Goal: Task Accomplishment & Management: Manage account settings

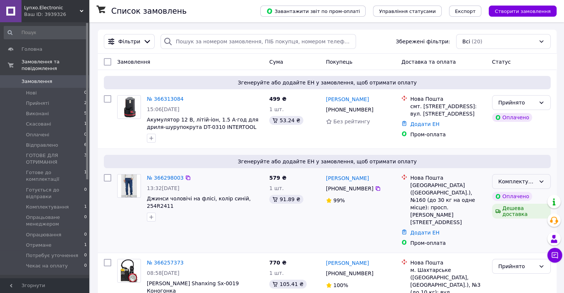
click at [528, 180] on div "Комплектування" at bounding box center [516, 181] width 37 height 8
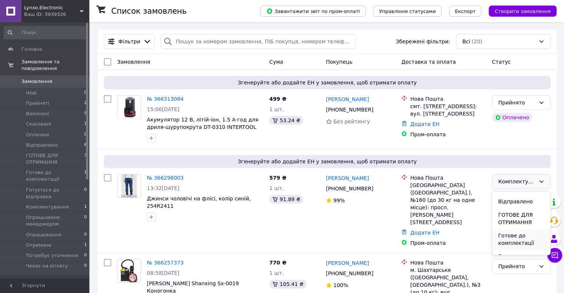
scroll to position [37, 0]
click at [514, 213] on li "Відправлено" at bounding box center [521, 214] width 58 height 13
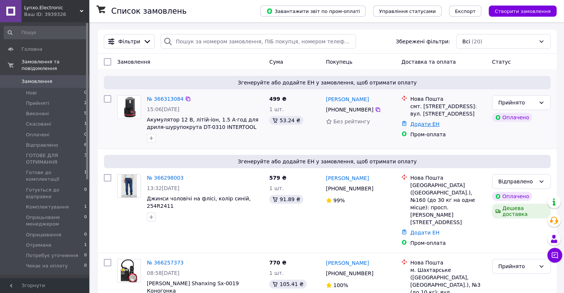
click at [433, 125] on link "Додати ЕН" at bounding box center [424, 124] width 29 height 6
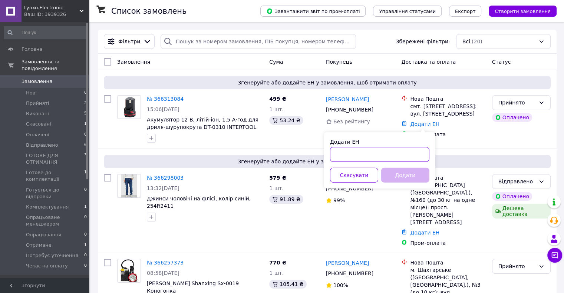
paste input "20451269132228"
click at [405, 180] on button "Додати" at bounding box center [405, 175] width 48 height 15
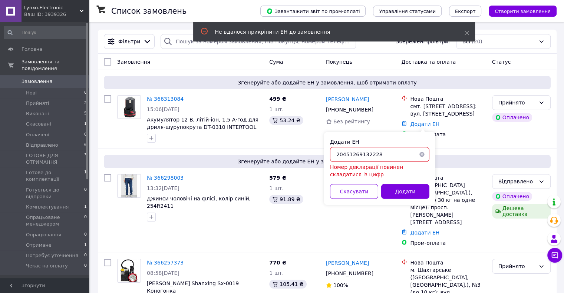
click at [337, 152] on input "20451269132228" at bounding box center [379, 154] width 99 height 15
click at [336, 154] on input "20451269132228" at bounding box center [379, 154] width 99 height 15
click at [376, 155] on input "20451269132228" at bounding box center [379, 154] width 99 height 15
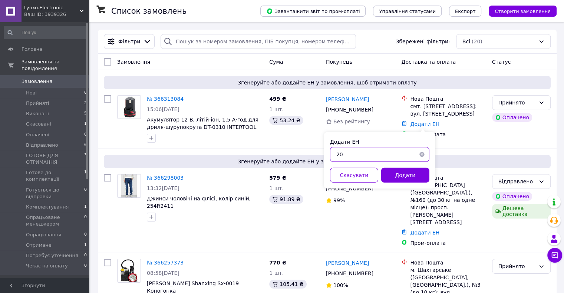
type input "2"
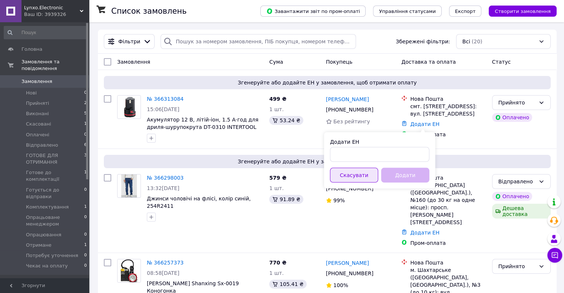
click at [354, 176] on button "Скасувати" at bounding box center [354, 175] width 48 height 15
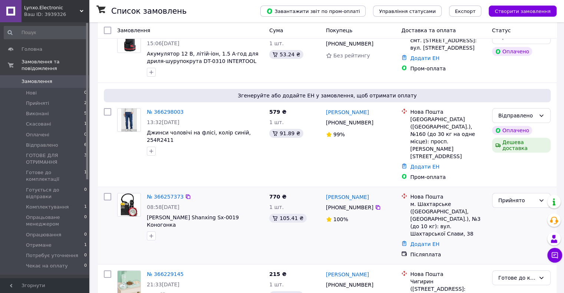
scroll to position [74, 0]
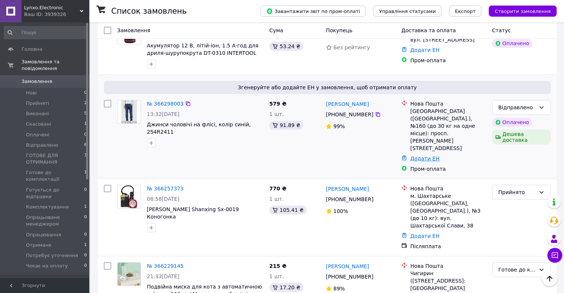
click at [419, 156] on link "Додати ЕН" at bounding box center [424, 159] width 29 height 6
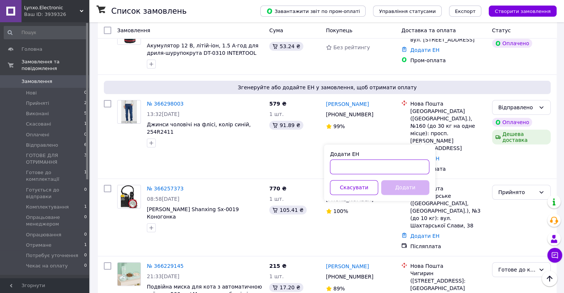
paste input "20451269132228"
type input "20451269132228"
click at [406, 187] on button "Додати" at bounding box center [405, 187] width 48 height 15
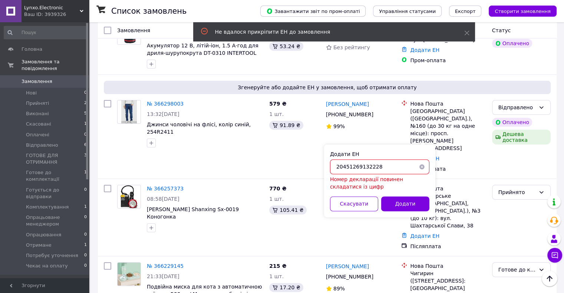
click at [375, 164] on input "20451269132228" at bounding box center [379, 166] width 99 height 15
click at [422, 165] on button "button" at bounding box center [421, 166] width 15 height 15
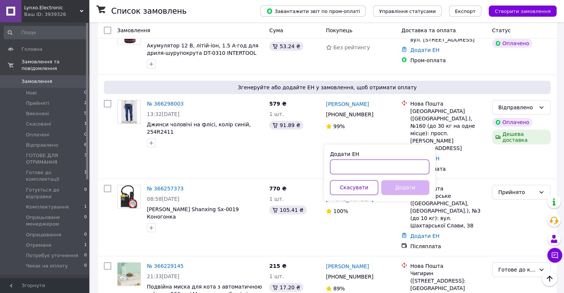
paste input "20451269132228"
type input "20451269132228"
click at [401, 187] on button "Додати" at bounding box center [405, 187] width 48 height 15
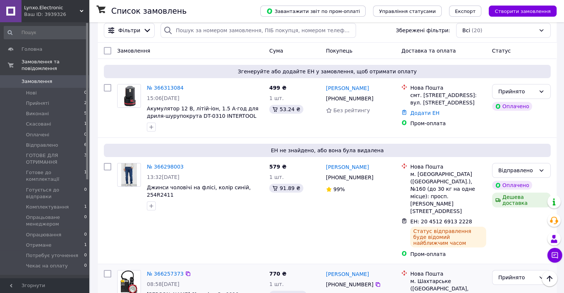
scroll to position [0, 0]
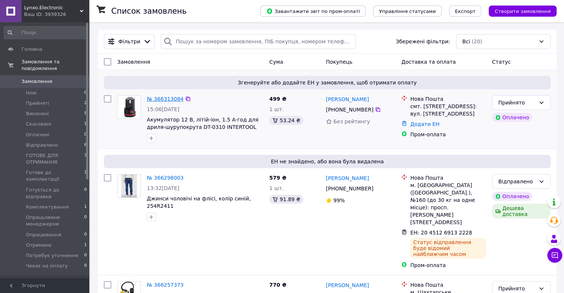
click at [160, 98] on link "№ 366313084" at bounding box center [165, 99] width 37 height 6
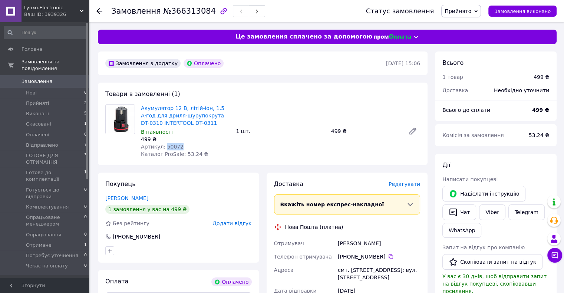
drag, startPoint x: 162, startPoint y: 146, endPoint x: 185, endPoint y: 146, distance: 23.3
click at [185, 146] on div "Артикул: 50072" at bounding box center [185, 146] width 89 height 7
copy span "50072"
click at [195, 147] on div "Артикул: 50072" at bounding box center [185, 146] width 89 height 7
click at [555, 253] on span "1" at bounding box center [558, 251] width 7 height 7
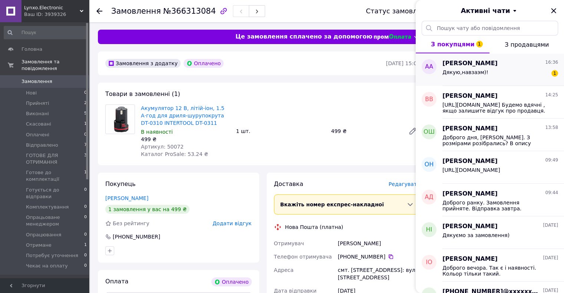
click at [474, 75] on div "Дякую,навзаэм)!" at bounding box center [465, 74] width 46 height 10
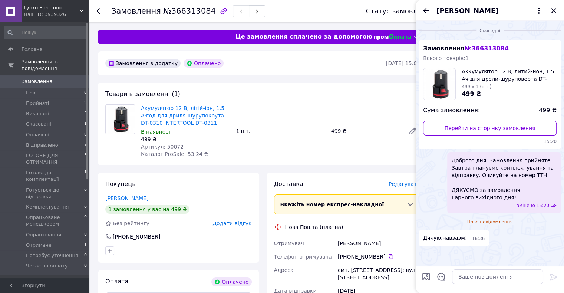
drag, startPoint x: 469, startPoint y: 238, endPoint x: 487, endPoint y: 243, distance: 18.1
click at [487, 243] on div "Дякую,навзаэм)! 16:36" at bounding box center [489, 238] width 142 height 17
click at [425, 8] on icon "Назад" at bounding box center [425, 10] width 9 height 9
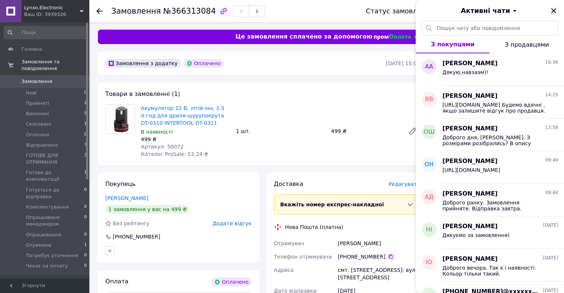
click at [552, 10] on icon "Закрити" at bounding box center [553, 10] width 5 height 5
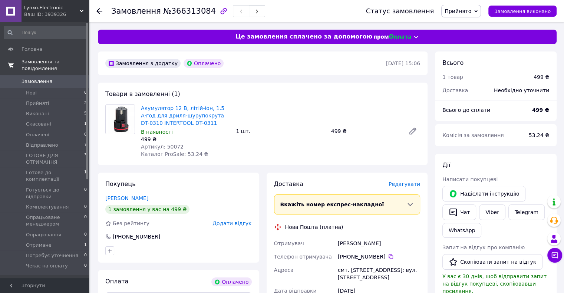
click at [63, 62] on span "Замовлення та повідомлення" at bounding box center [54, 65] width 67 height 13
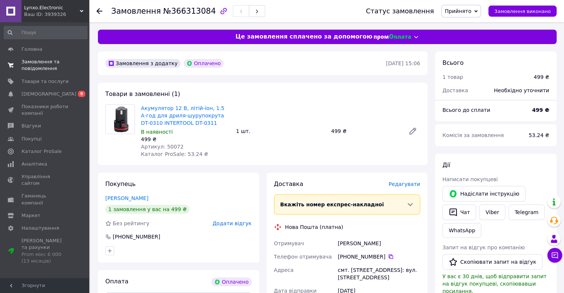
click at [38, 63] on span "Замовлення та повідомлення" at bounding box center [44, 65] width 47 height 13
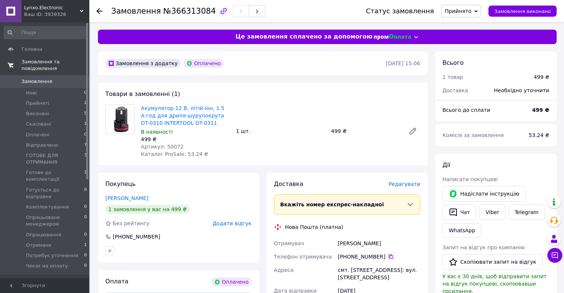
click at [44, 64] on span "Замовлення та повідомлення" at bounding box center [54, 65] width 67 height 13
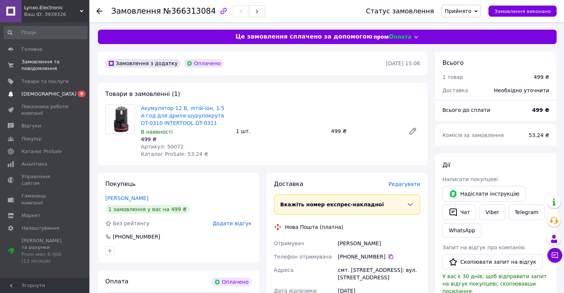
click at [47, 94] on span "[DEMOGRAPHIC_DATA]" at bounding box center [48, 94] width 55 height 7
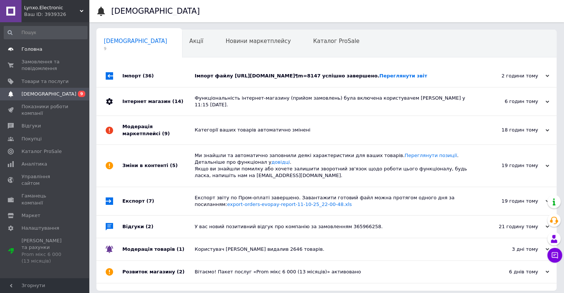
click at [36, 49] on span "Головна" at bounding box center [31, 49] width 21 height 7
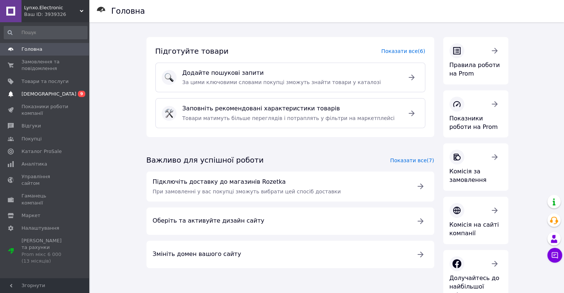
click at [40, 94] on span "[DEMOGRAPHIC_DATA]" at bounding box center [48, 94] width 55 height 7
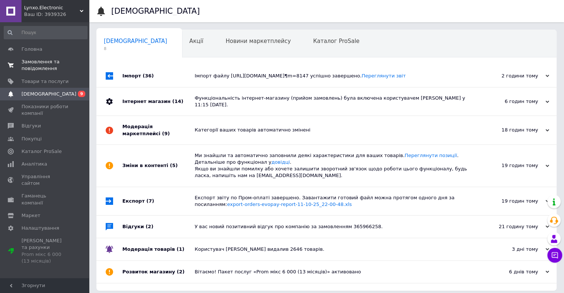
click at [34, 62] on span "Замовлення та повідомлення" at bounding box center [44, 65] width 47 height 13
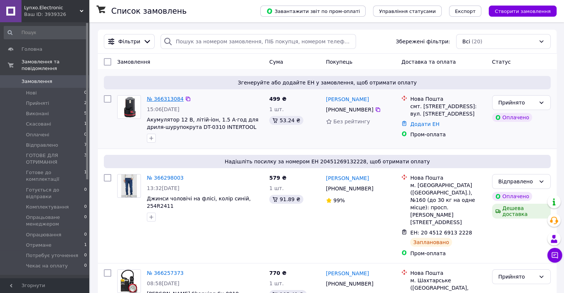
click at [171, 98] on link "№ 366313084" at bounding box center [165, 99] width 37 height 6
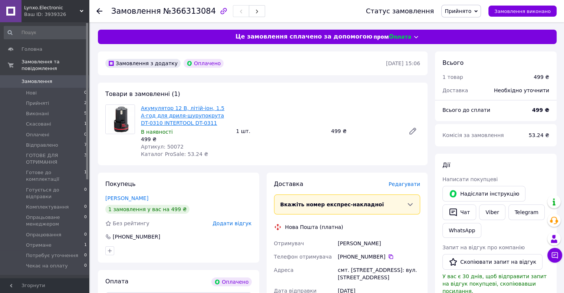
click at [178, 108] on link "Акумулятор 12 В, літій-іон, 1.5 А·год для дриля-шурупокрута DT-0310 INTERTOOL D…" at bounding box center [182, 115] width 83 height 21
click at [42, 61] on span "Замовлення та повідомлення" at bounding box center [54, 65] width 67 height 13
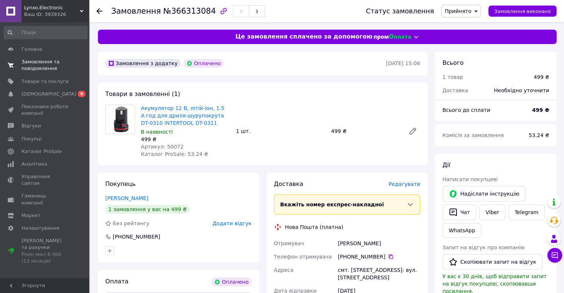
click at [40, 65] on span "Замовлення та повідомлення" at bounding box center [44, 65] width 47 height 13
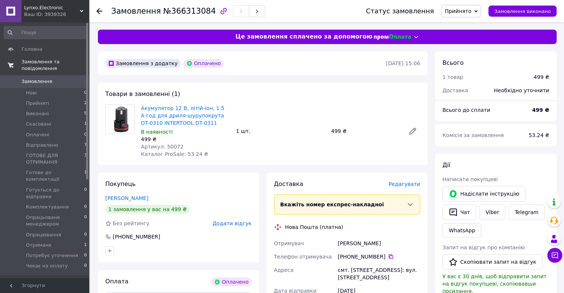
click at [26, 64] on span "Замовлення та повідомлення" at bounding box center [54, 65] width 67 height 13
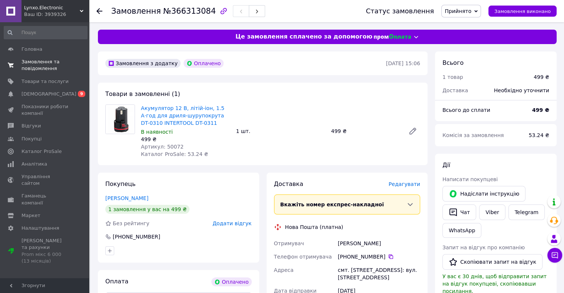
click at [24, 63] on span "Замовлення та повідомлення" at bounding box center [44, 65] width 47 height 13
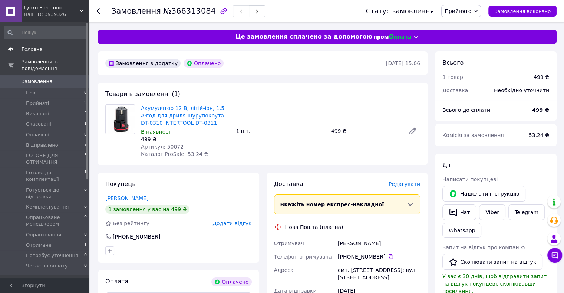
click at [28, 50] on span "Головна" at bounding box center [31, 49] width 21 height 7
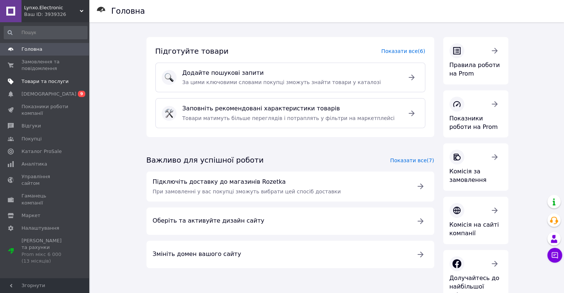
click at [44, 81] on span "Товари та послуги" at bounding box center [44, 81] width 47 height 7
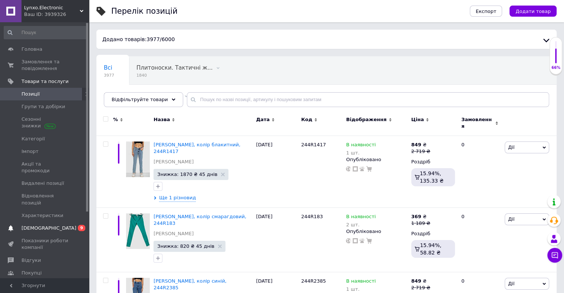
click at [43, 225] on span "[DEMOGRAPHIC_DATA]" at bounding box center [48, 228] width 55 height 7
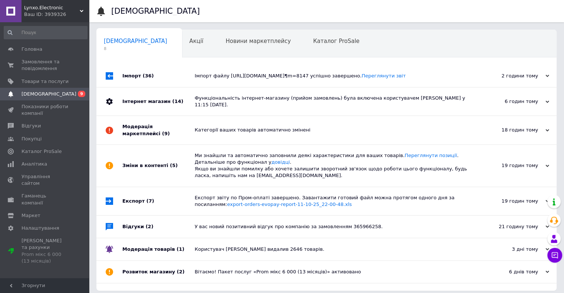
click at [69, 96] on span "0 9" at bounding box center [79, 94] width 20 height 7
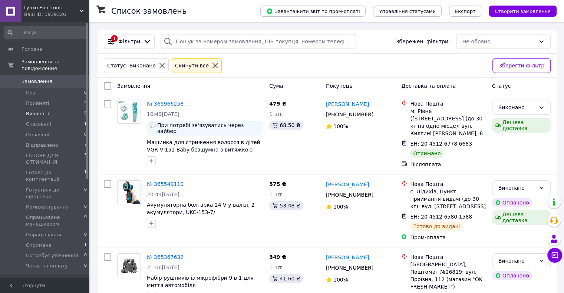
click at [212, 65] on icon at bounding box center [215, 65] width 7 height 7
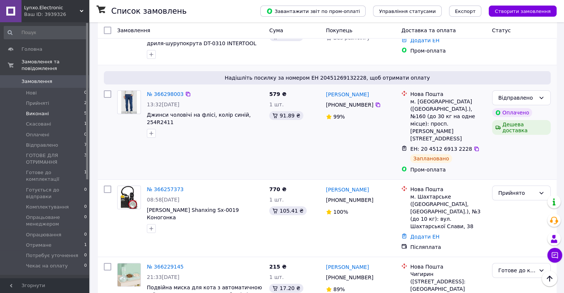
scroll to position [37, 0]
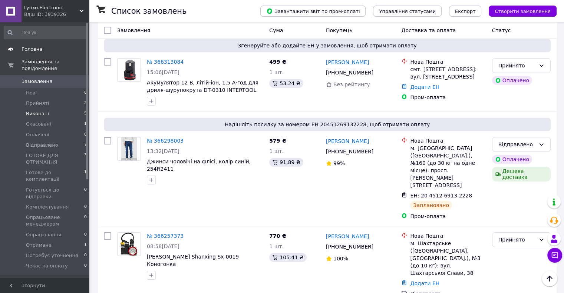
click at [38, 50] on span "Головна" at bounding box center [31, 49] width 21 height 7
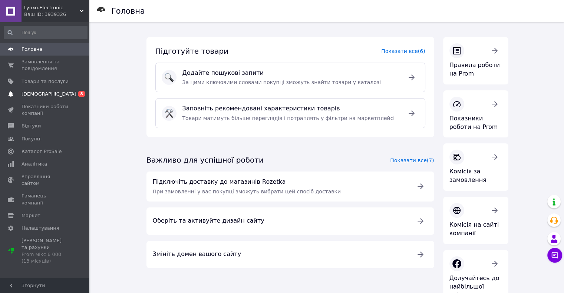
click at [77, 94] on span "0 8" at bounding box center [79, 94] width 20 height 7
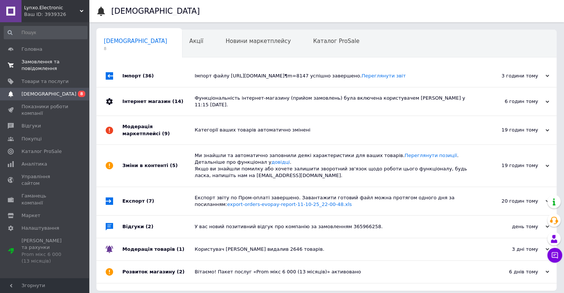
click at [34, 60] on span "Замовлення та повідомлення" at bounding box center [44, 65] width 47 height 13
